Goal: Task Accomplishment & Management: Complete application form

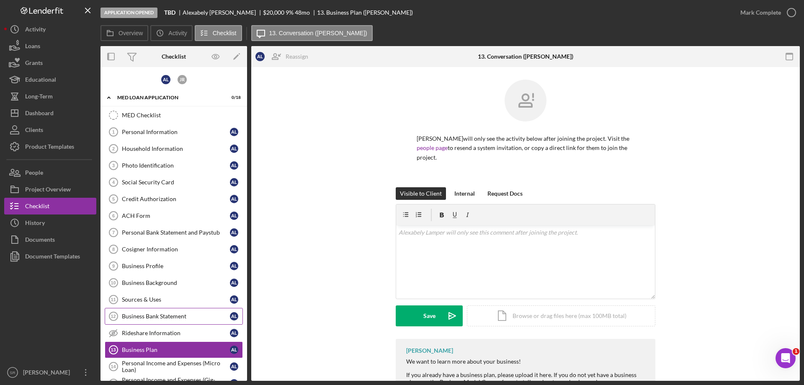
drag, startPoint x: 0, startPoint y: 0, endPoint x: 163, endPoint y: 231, distance: 282.6
click at [163, 313] on div "Business Bank Statement" at bounding box center [176, 316] width 108 height 7
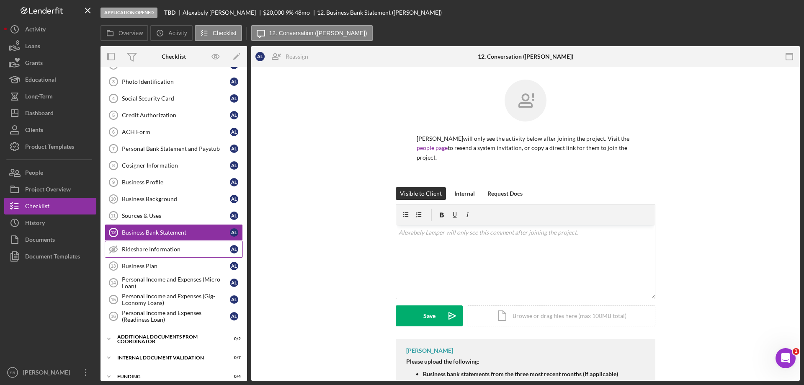
click at [154, 246] on div "Rideshare Information" at bounding box center [176, 249] width 108 height 7
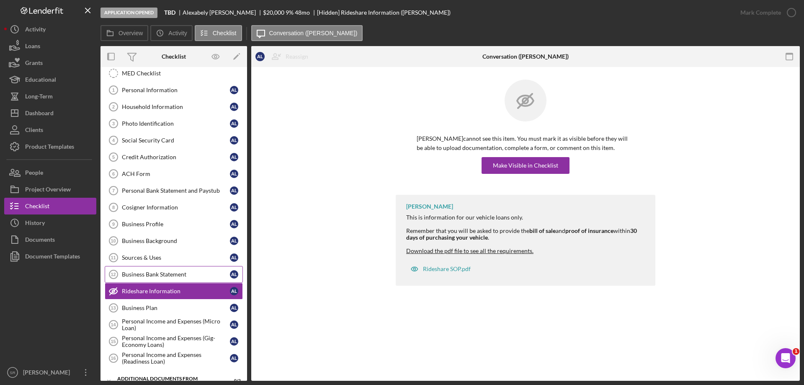
scroll to position [84, 0]
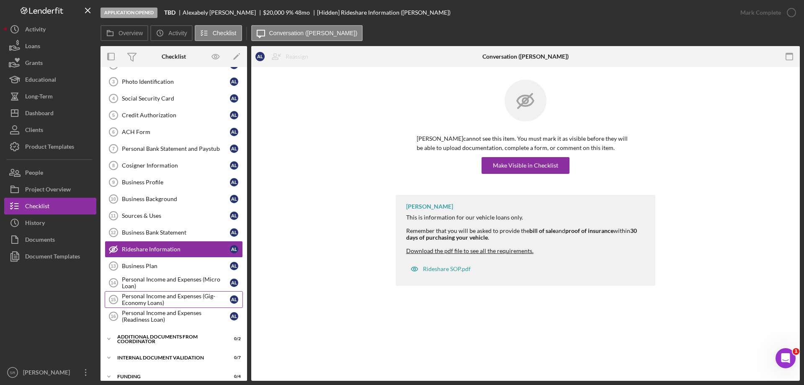
click at [191, 300] on div "Personal Income and Expenses (Gig-Economy Loans)" at bounding box center [176, 299] width 108 height 13
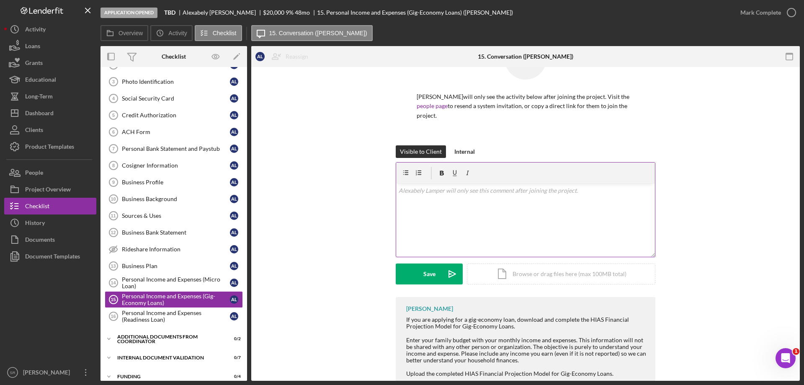
scroll to position [86, 0]
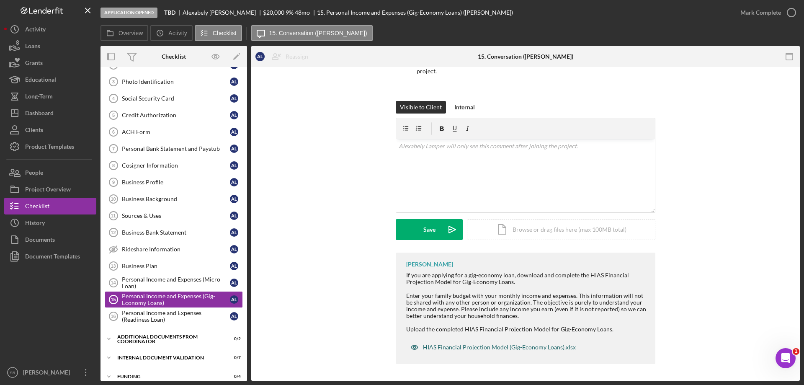
click at [463, 348] on div "HIAS Financial Projection Model (Gig-Economy Loans).xlsx" at bounding box center [499, 347] width 153 height 7
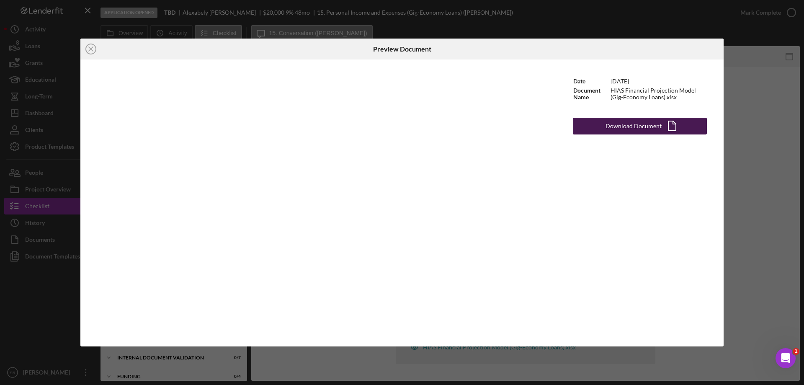
click at [635, 125] on div "Download Document" at bounding box center [633, 126] width 56 height 17
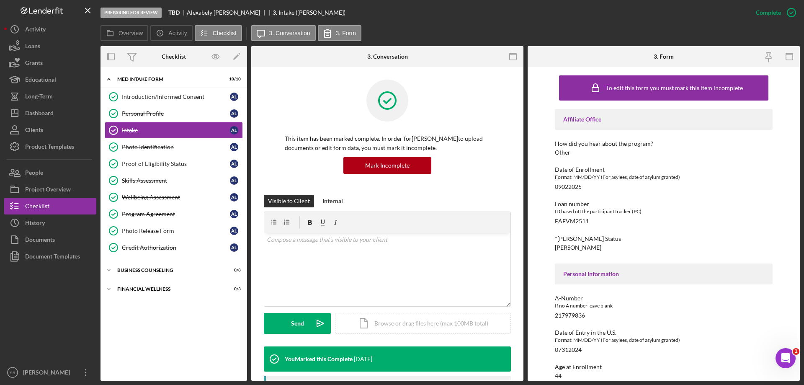
scroll to position [740, 0]
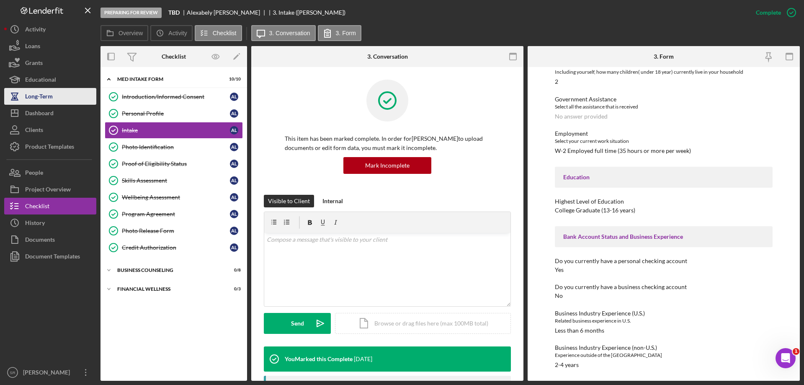
click at [34, 88] on div "Long-Term" at bounding box center [39, 97] width 28 height 19
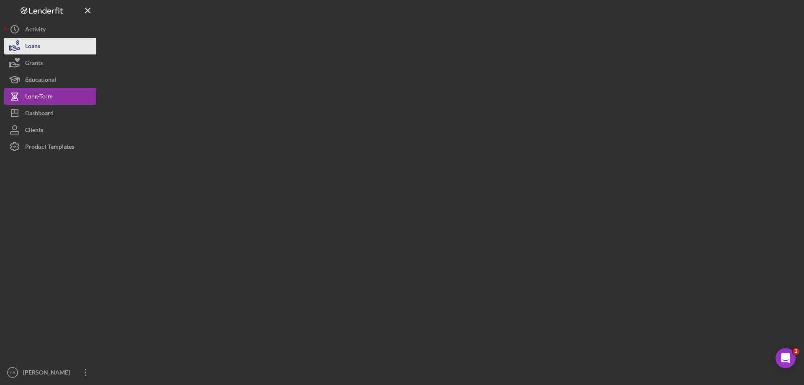
click at [38, 41] on div "Loans" at bounding box center [32, 47] width 15 height 19
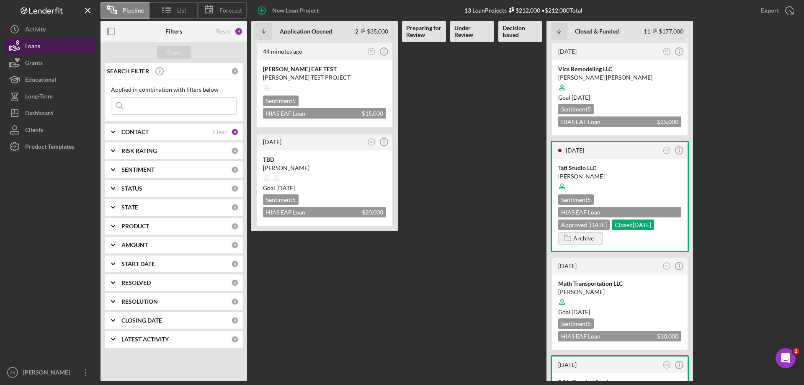
click at [26, 49] on div "Loans" at bounding box center [32, 47] width 15 height 19
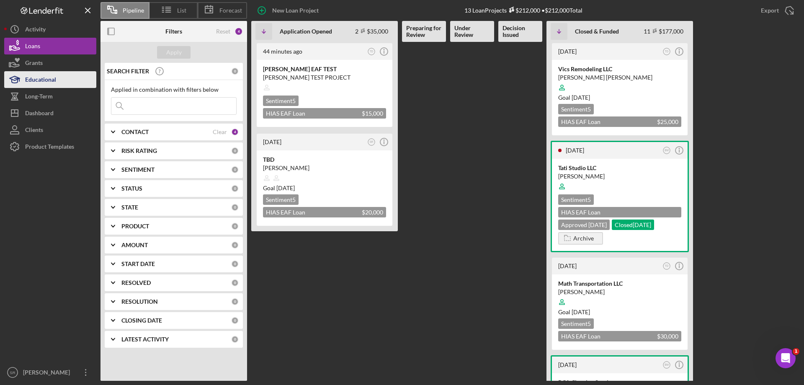
click at [46, 78] on div "Educational" at bounding box center [40, 80] width 31 height 19
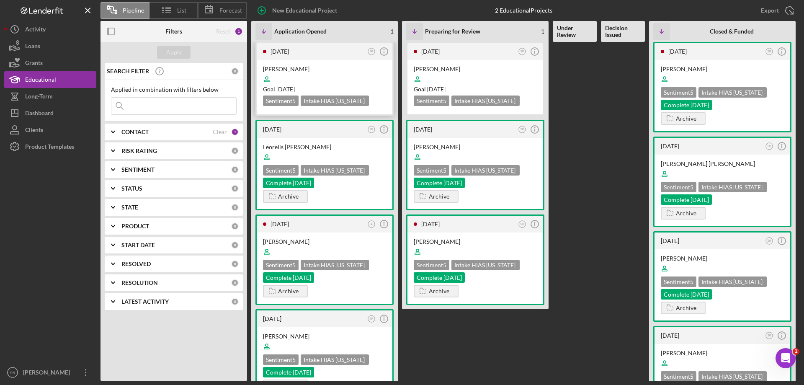
click at [353, 83] on div at bounding box center [324, 79] width 123 height 16
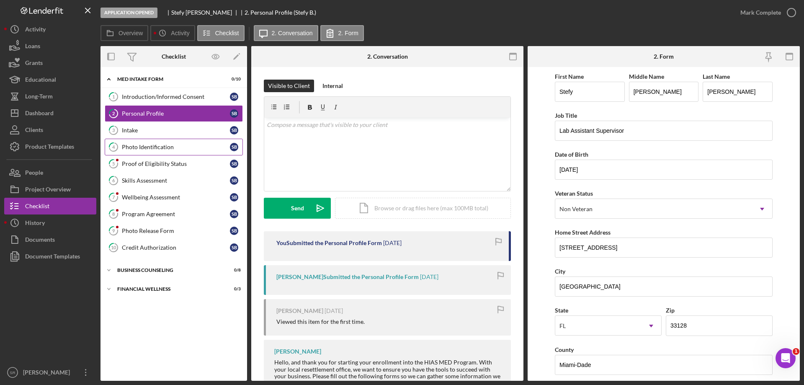
click at [187, 147] on div "Photo Identification" at bounding box center [176, 147] width 108 height 7
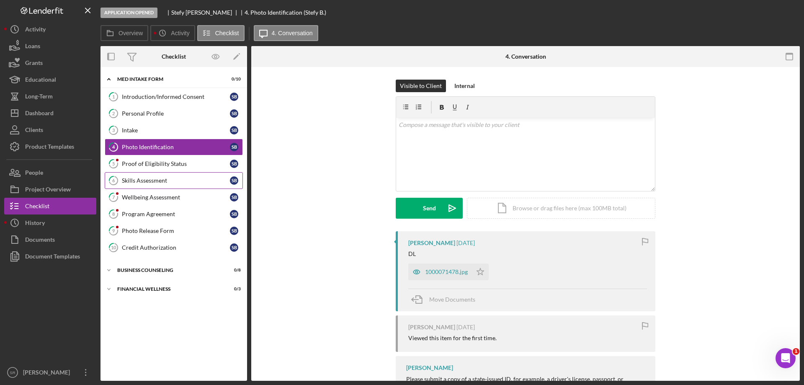
click at [174, 175] on link "6 Skills Assessment S B" at bounding box center [174, 180] width 138 height 17
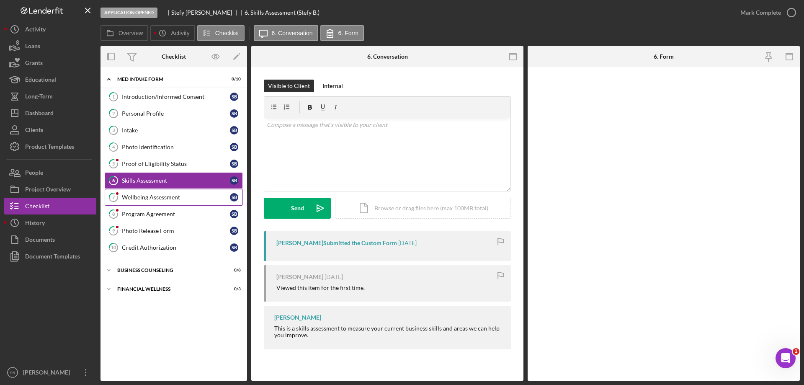
click at [167, 196] on div "Wellbeing Assessment" at bounding box center [176, 197] width 108 height 7
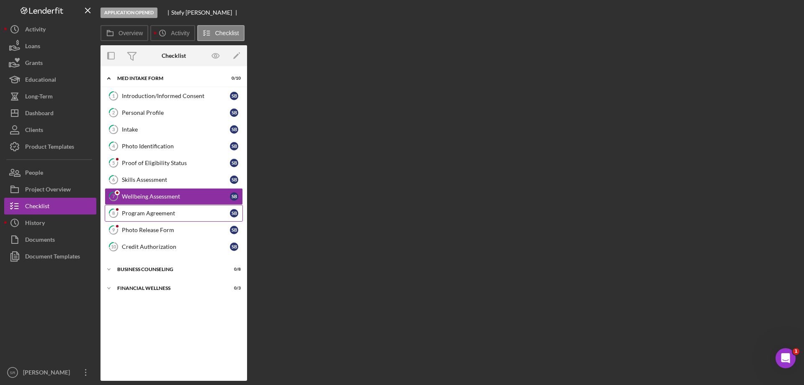
click at [170, 216] on div "Program Agreement" at bounding box center [176, 213] width 108 height 7
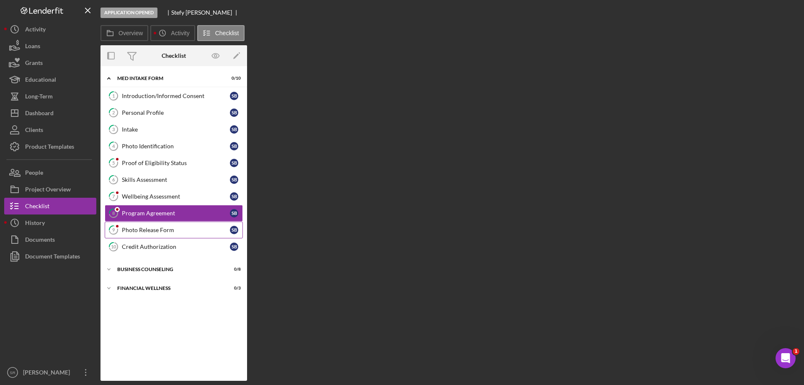
click at [170, 231] on div "Photo Release Form" at bounding box center [176, 229] width 108 height 7
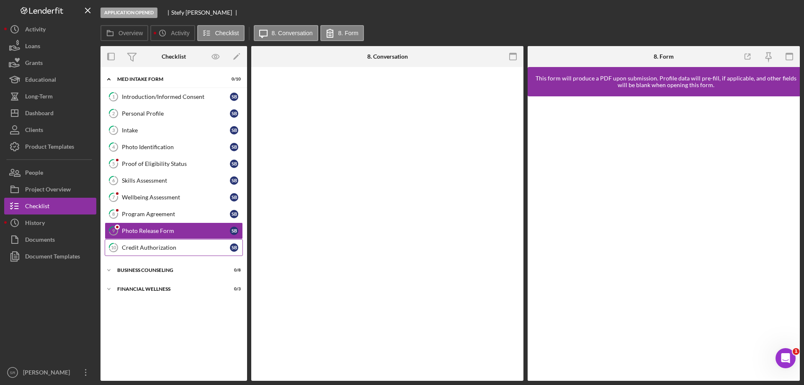
click at [170, 247] on div "Credit Authorization" at bounding box center [176, 247] width 108 height 7
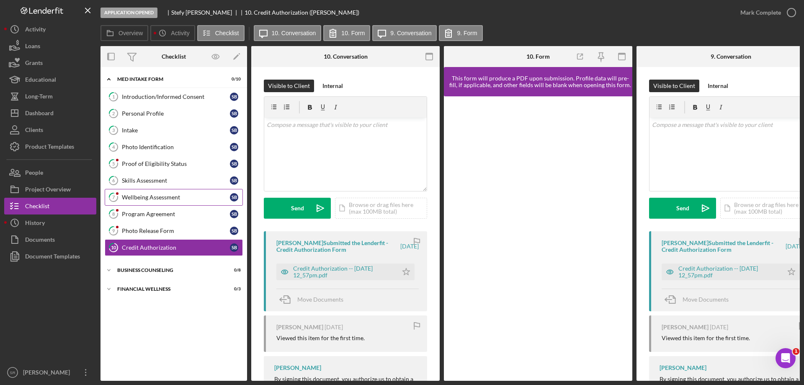
click at [171, 202] on link "7 Wellbeing Assessment S B" at bounding box center [174, 197] width 138 height 17
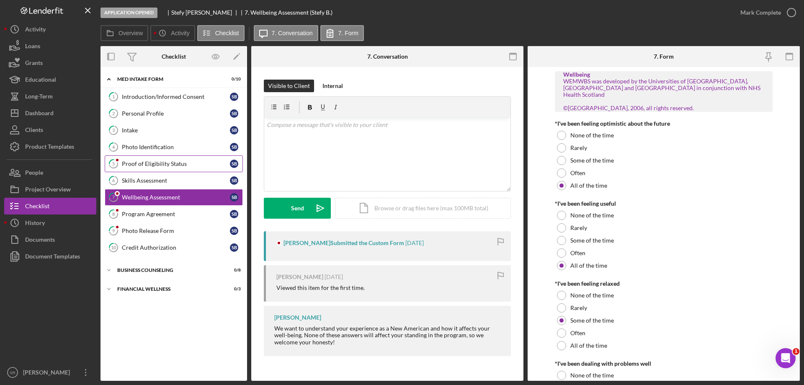
click at [152, 165] on div "Proof of Eligibility Status" at bounding box center [176, 163] width 108 height 7
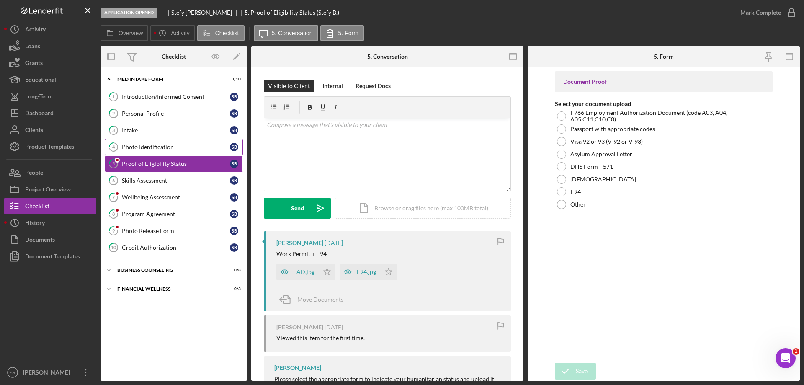
click at [157, 154] on link "4 Photo Identification S B" at bounding box center [174, 147] width 138 height 17
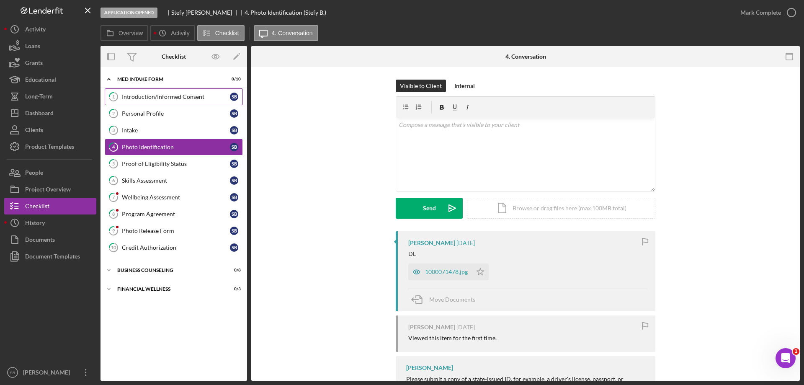
click at [147, 100] on link "1 Introduction/Informed Consent S B" at bounding box center [174, 96] width 138 height 17
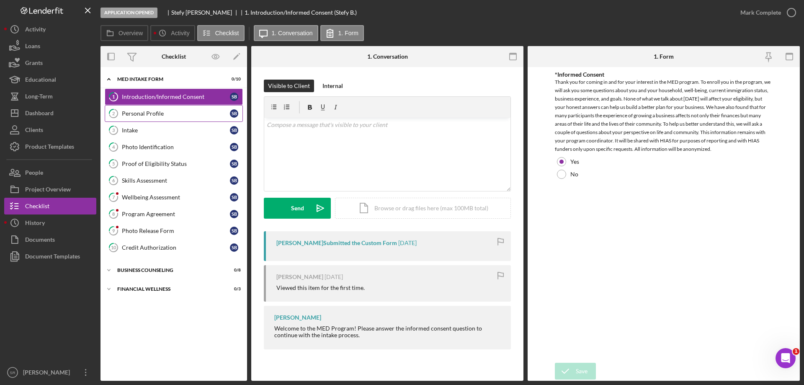
click at [159, 117] on link "2 Personal Profile S B" at bounding box center [174, 113] width 138 height 17
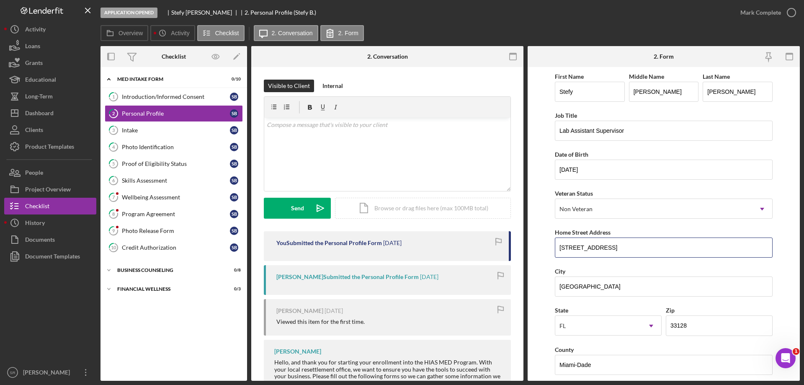
drag, startPoint x: 656, startPoint y: 250, endPoint x: 489, endPoint y: 251, distance: 167.4
click at [489, 251] on div "Overview Internal Workflow Stage Application Opened Icon/Dropdown Arrow Archive…" at bounding box center [449, 213] width 699 height 334
drag, startPoint x: 586, startPoint y: 282, endPoint x: 406, endPoint y: 280, distance: 179.2
click at [441, 280] on div "Overview Internal Workflow Stage Application Opened Icon/Dropdown Arrow Archive…" at bounding box center [449, 213] width 699 height 334
drag, startPoint x: 686, startPoint y: 329, endPoint x: 662, endPoint y: 334, distance: 24.9
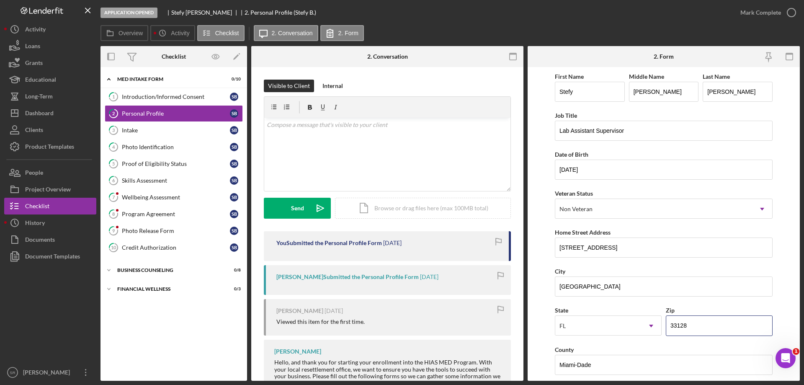
click at [662, 334] on div "State FL Icon/Dropdown Arrow Zip 33128" at bounding box center [664, 324] width 218 height 39
drag, startPoint x: 157, startPoint y: 121, endPoint x: 144, endPoint y: 140, distance: 23.1
click at [157, 121] on link "2 Personal Profile S B" at bounding box center [174, 113] width 138 height 17
click at [135, 131] on div "Intake" at bounding box center [176, 130] width 108 height 7
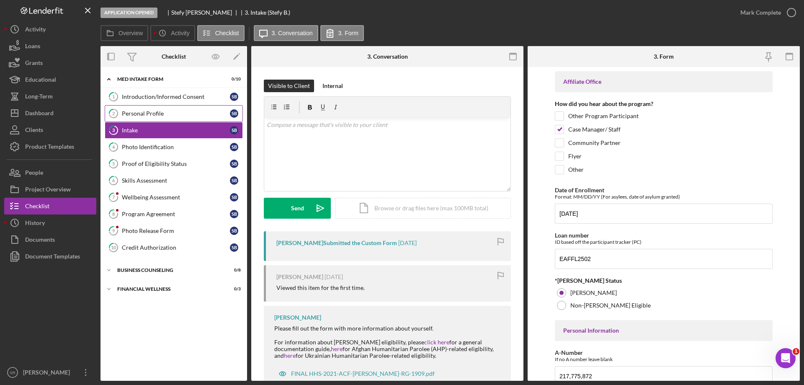
click at [153, 115] on div "Personal Profile" at bounding box center [176, 113] width 108 height 7
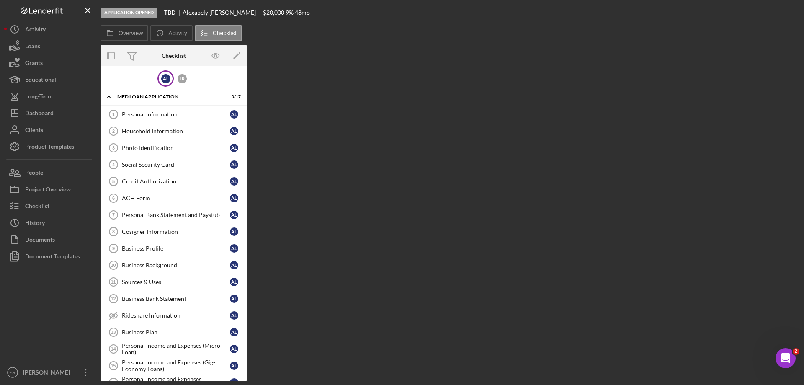
click at [521, 257] on div "Overview Internal Workflow Stage Application Opened Icon/Dropdown Arrow Archive…" at bounding box center [449, 212] width 699 height 335
